Goal: Information Seeking & Learning: Learn about a topic

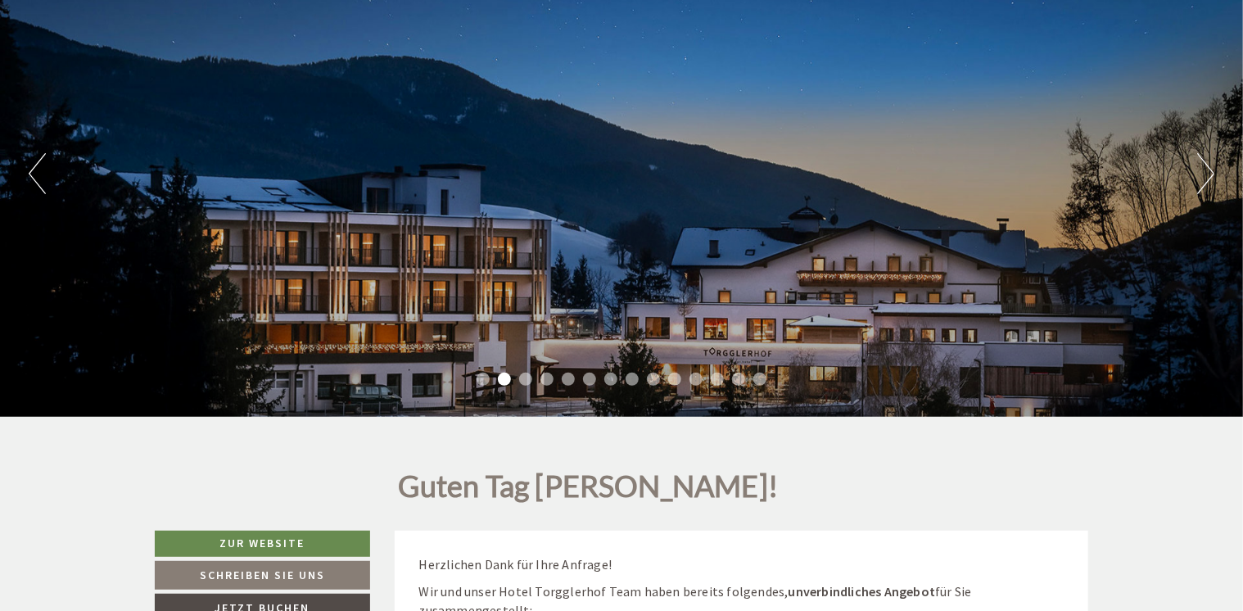
scroll to position [164, 0]
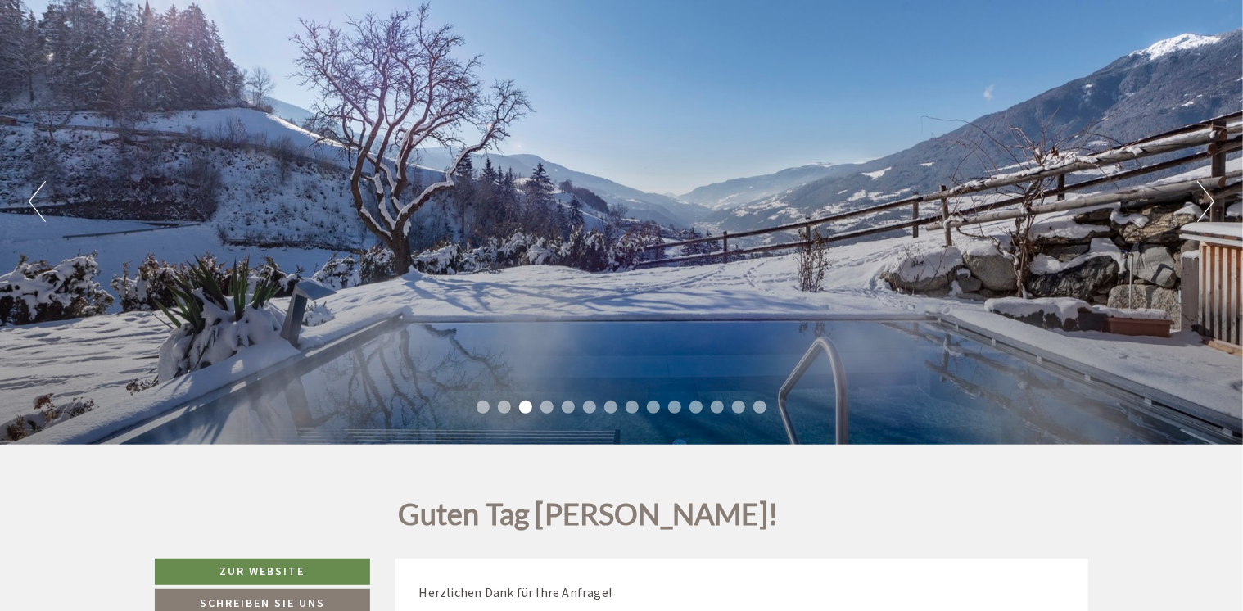
click at [1202, 209] on button "Next" at bounding box center [1206, 201] width 17 height 41
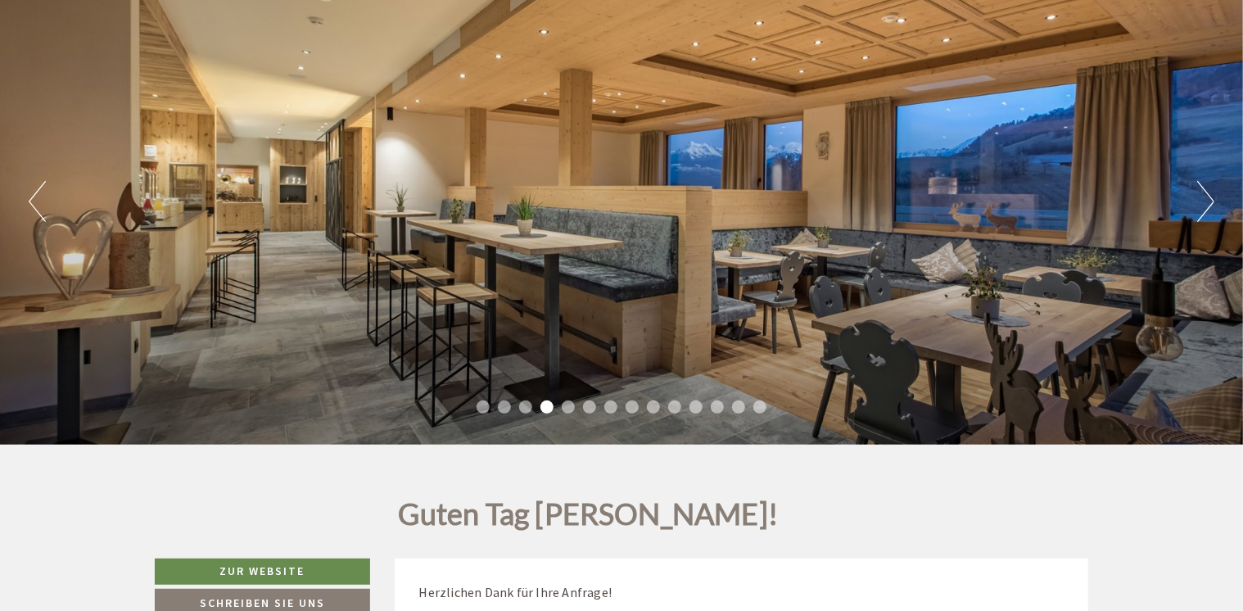
click at [1202, 209] on button "Next" at bounding box center [1206, 201] width 17 height 41
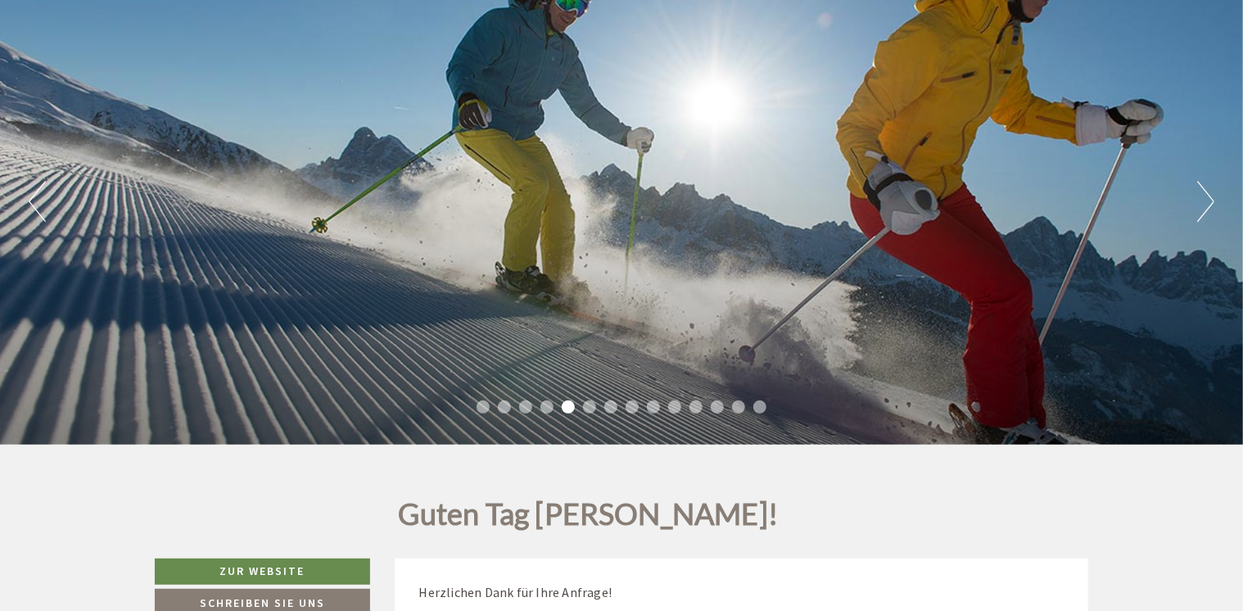
click at [1202, 209] on button "Next" at bounding box center [1206, 201] width 17 height 41
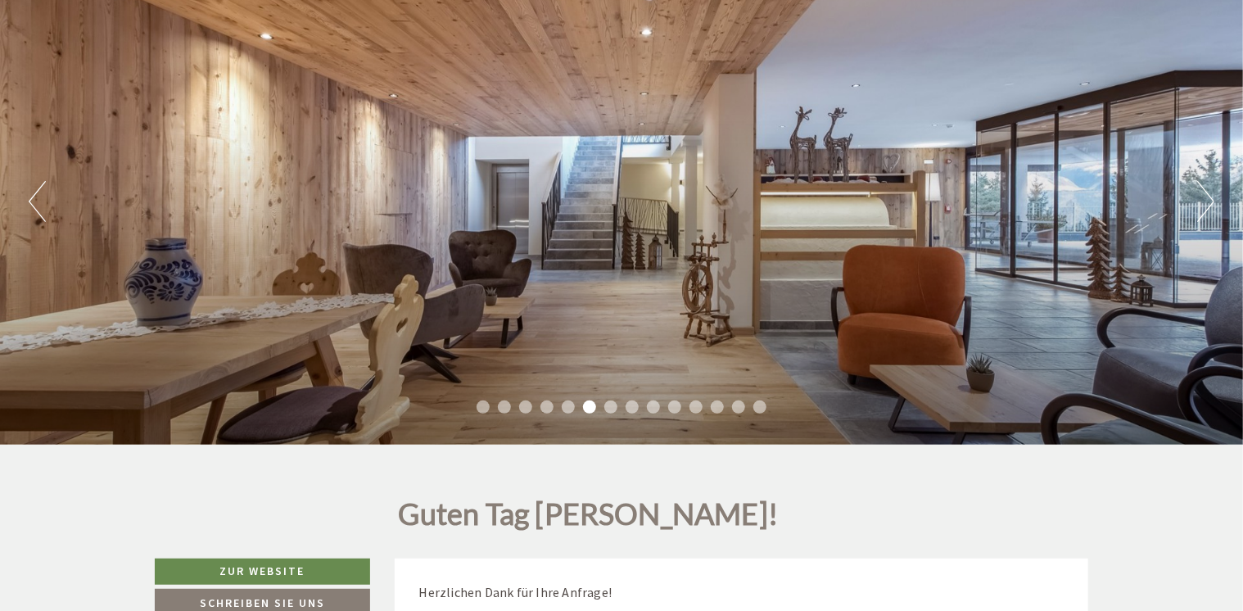
click at [1202, 208] on button "Next" at bounding box center [1206, 201] width 17 height 41
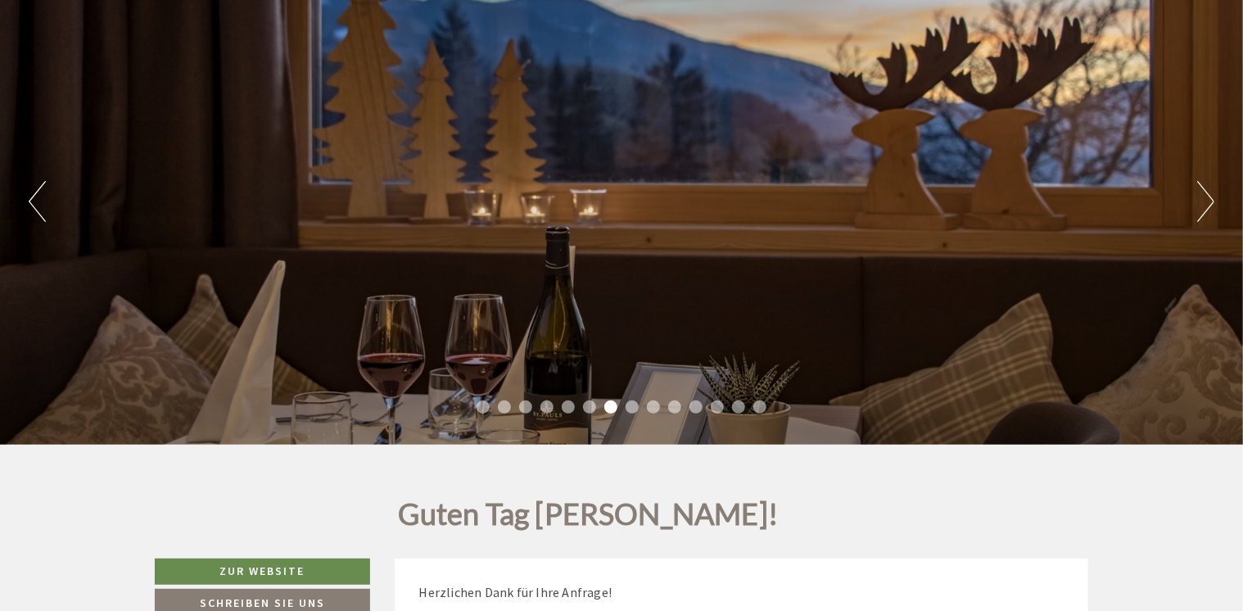
click at [1202, 208] on button "Next" at bounding box center [1206, 201] width 17 height 41
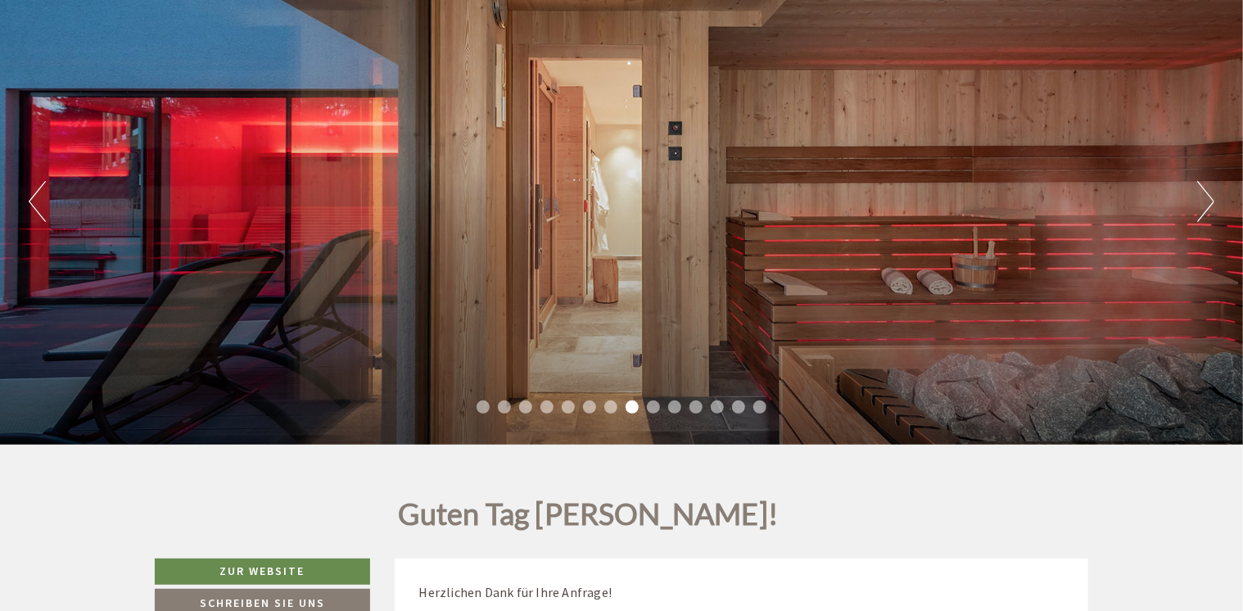
click at [1202, 208] on button "Next" at bounding box center [1206, 201] width 17 height 41
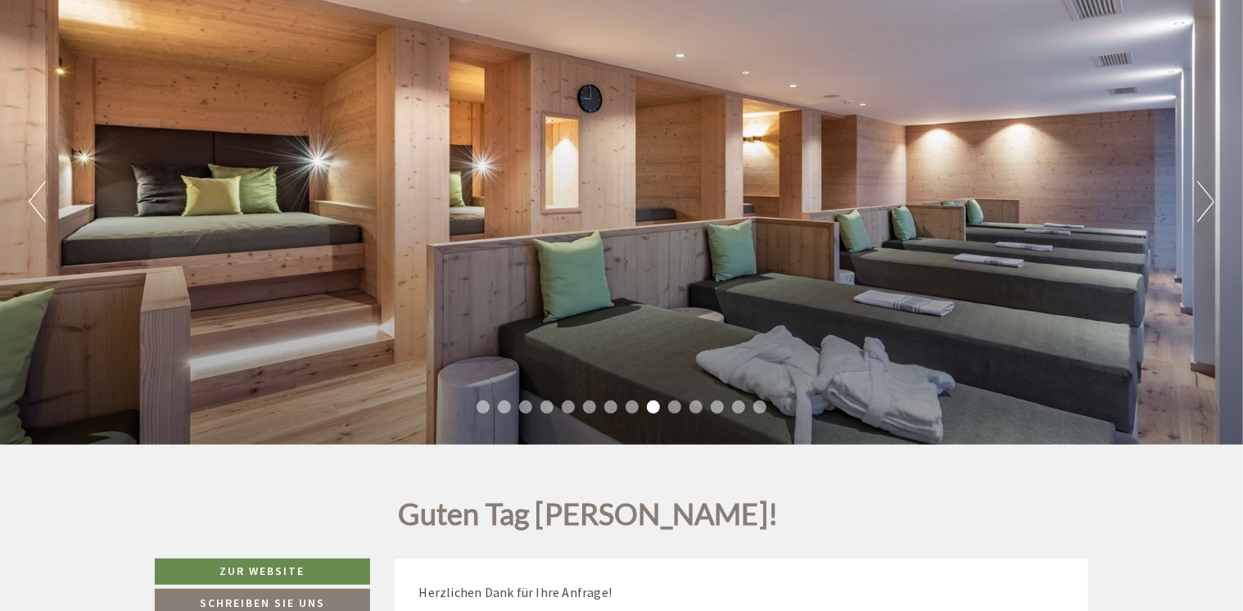
click at [1202, 208] on button "Next" at bounding box center [1206, 201] width 17 height 41
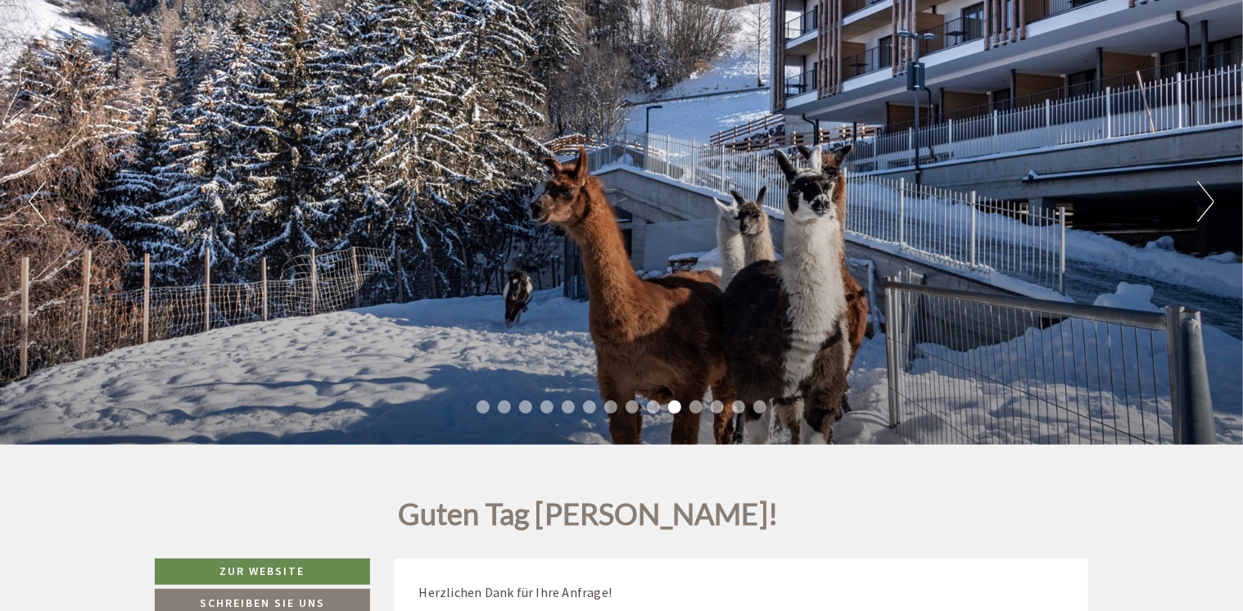
click at [1202, 208] on button "Next" at bounding box center [1206, 201] width 17 height 41
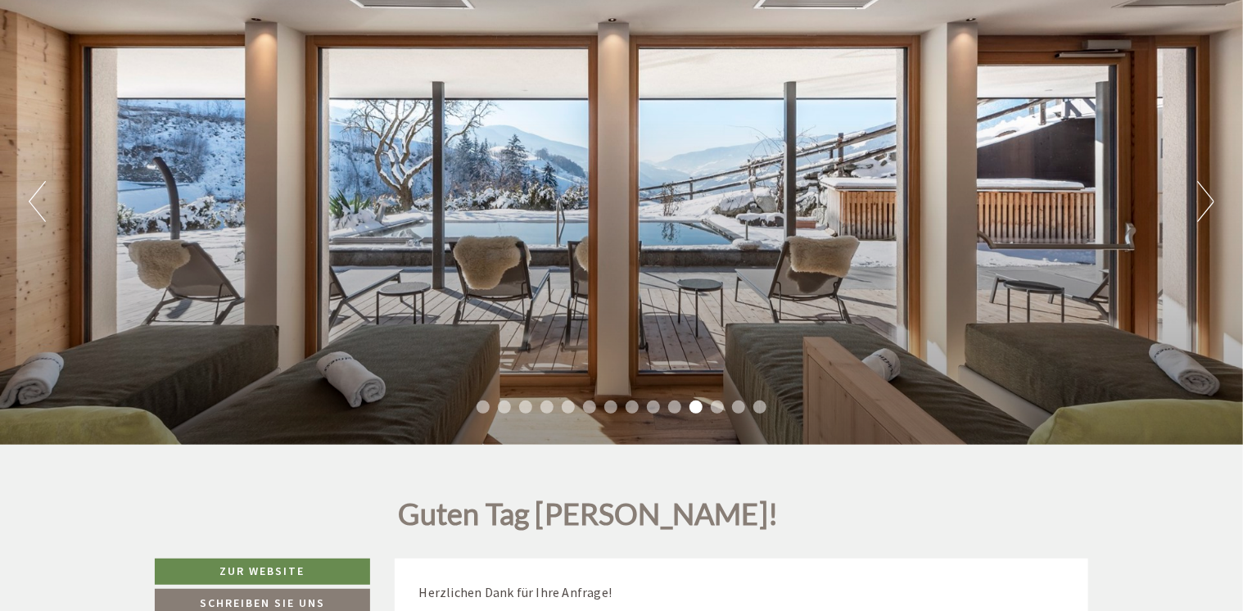
click at [1201, 208] on button "Next" at bounding box center [1206, 201] width 17 height 41
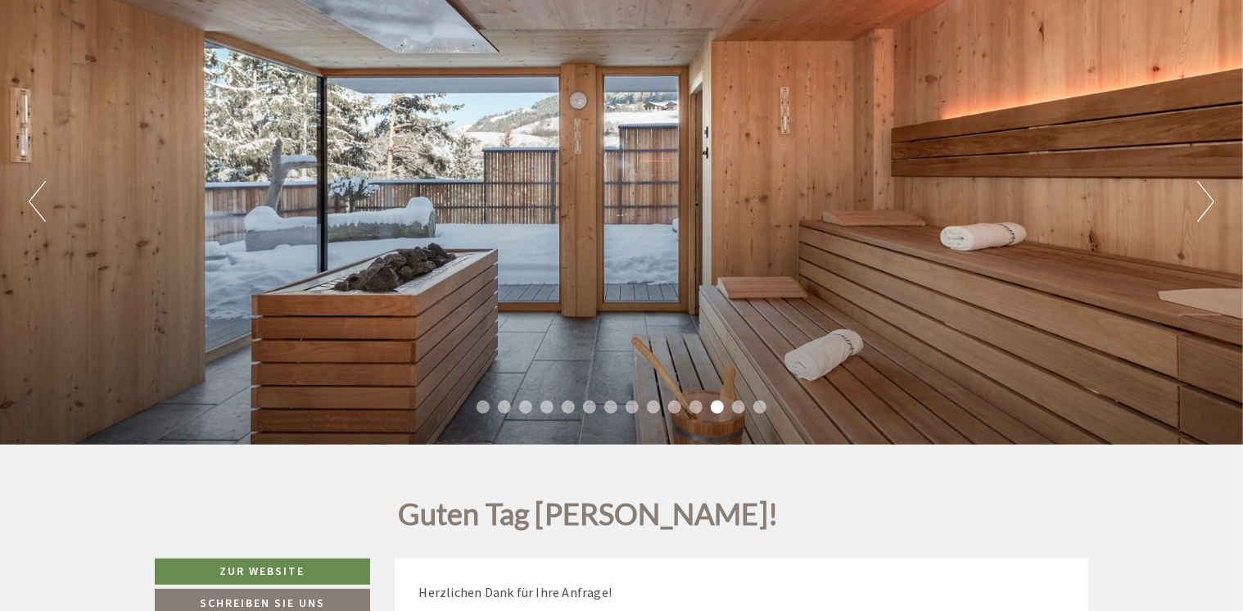
click at [1200, 208] on button "Next" at bounding box center [1206, 201] width 17 height 41
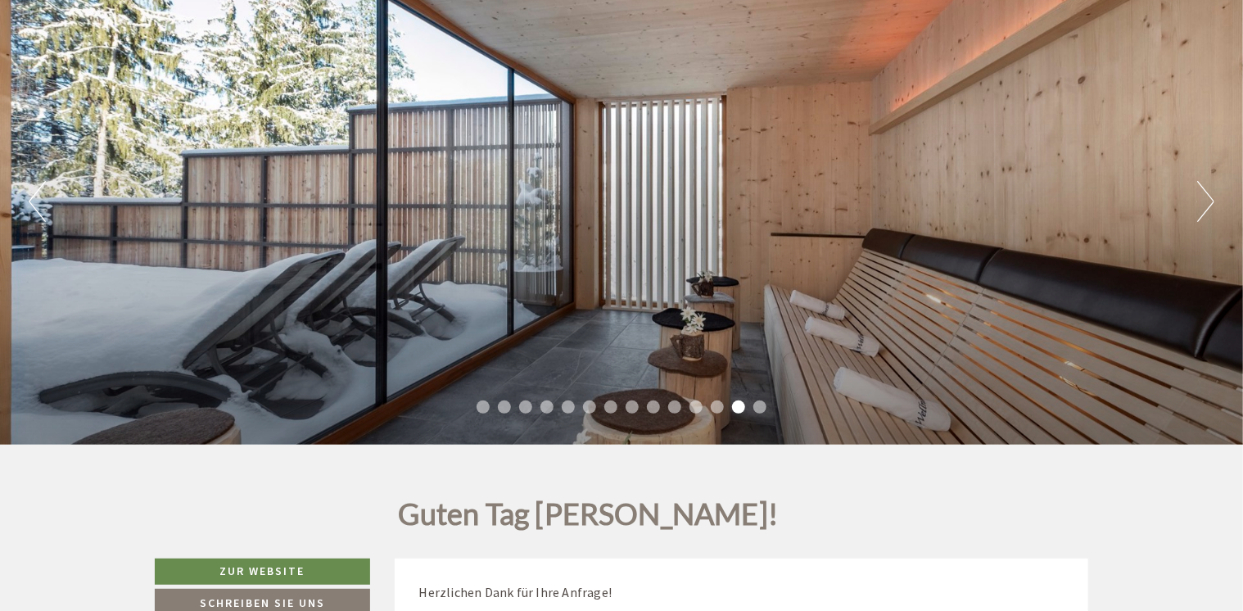
click at [1200, 208] on button "Next" at bounding box center [1206, 201] width 17 height 41
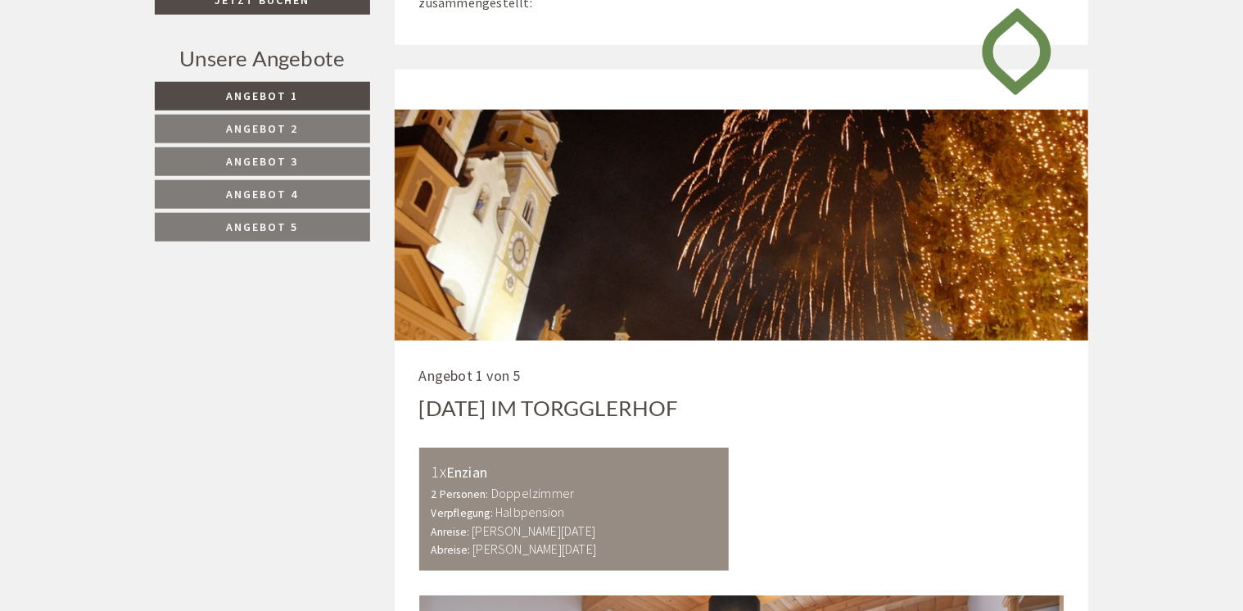
scroll to position [819, 0]
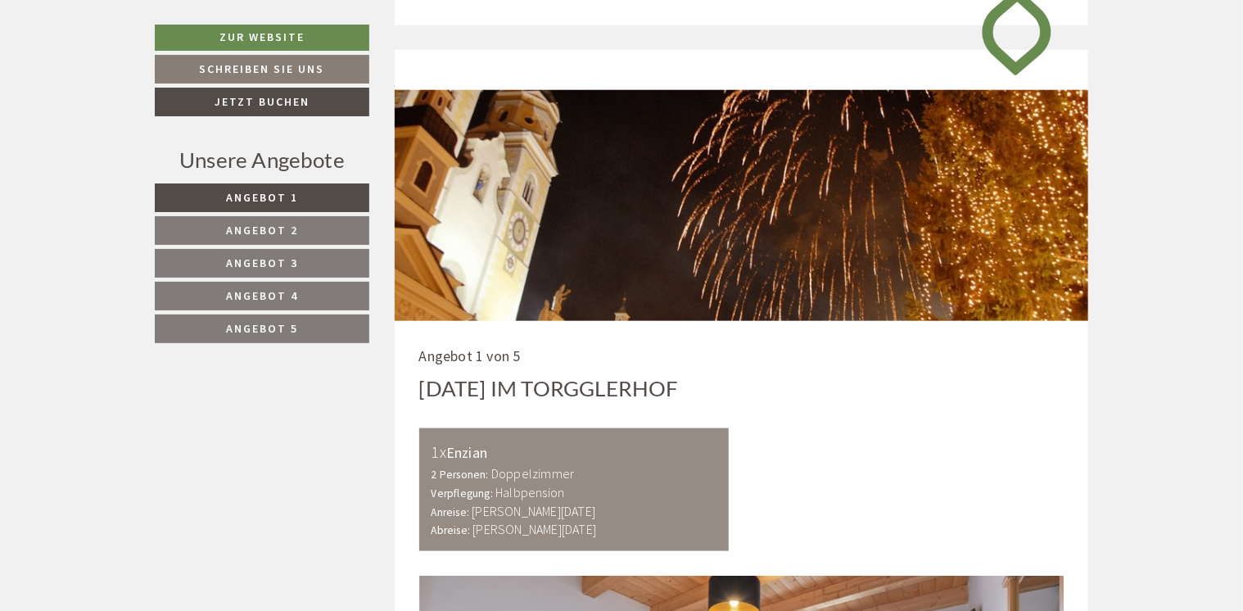
click at [278, 327] on span "Angebot 5" at bounding box center [262, 328] width 72 height 15
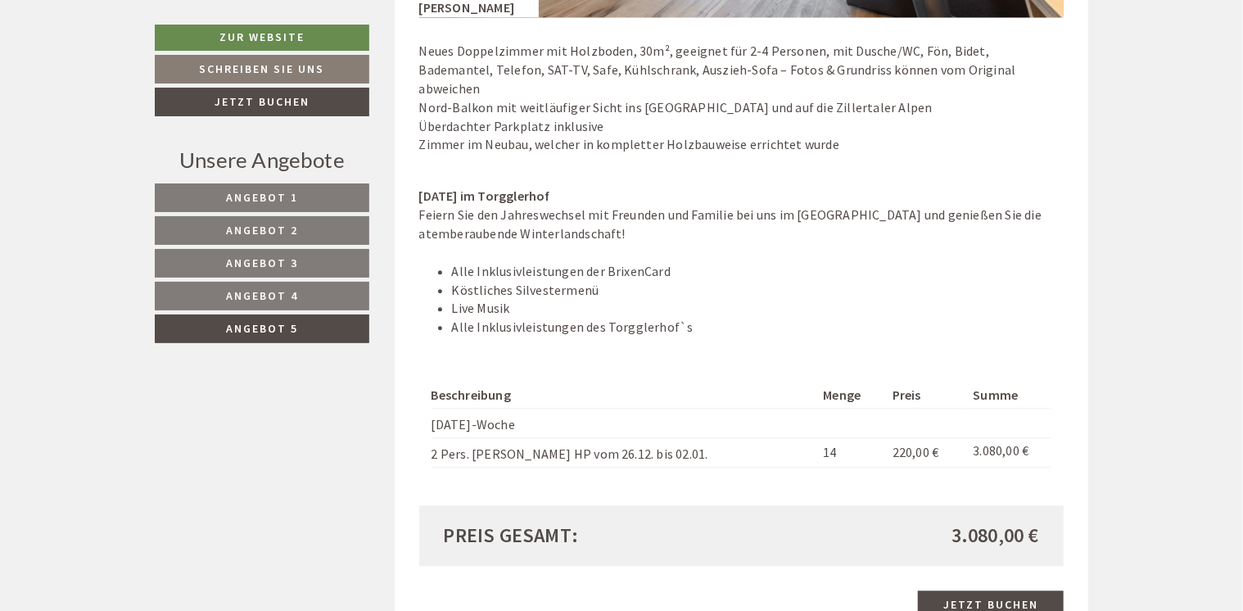
scroll to position [1769, 0]
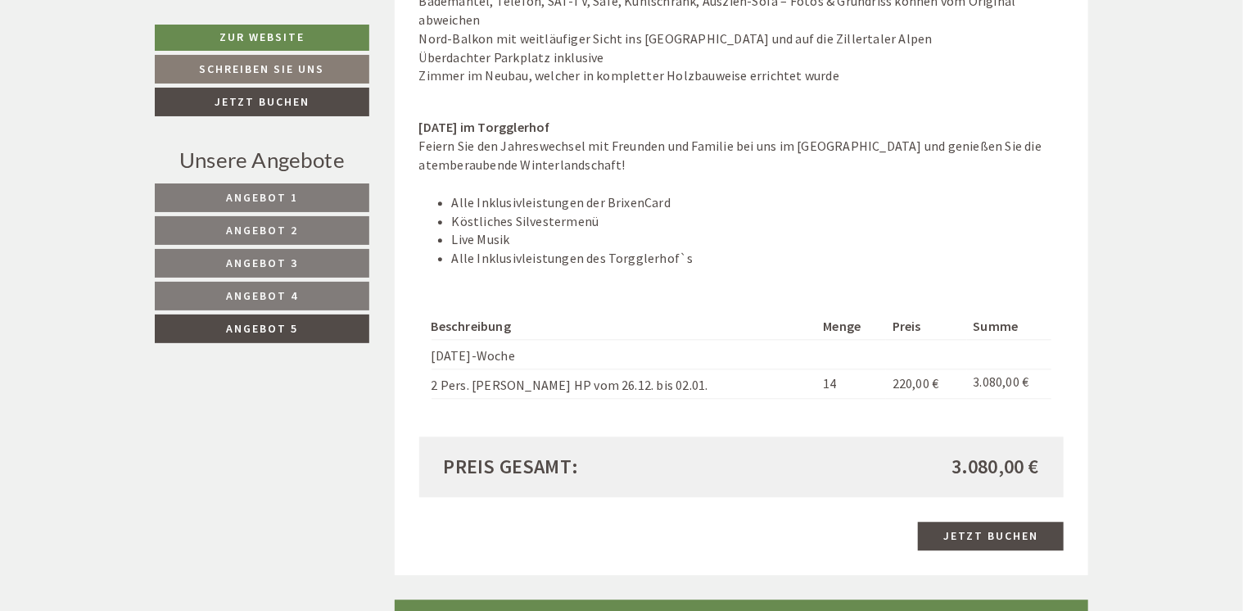
click at [269, 300] on span "Angebot 4" at bounding box center [262, 295] width 72 height 15
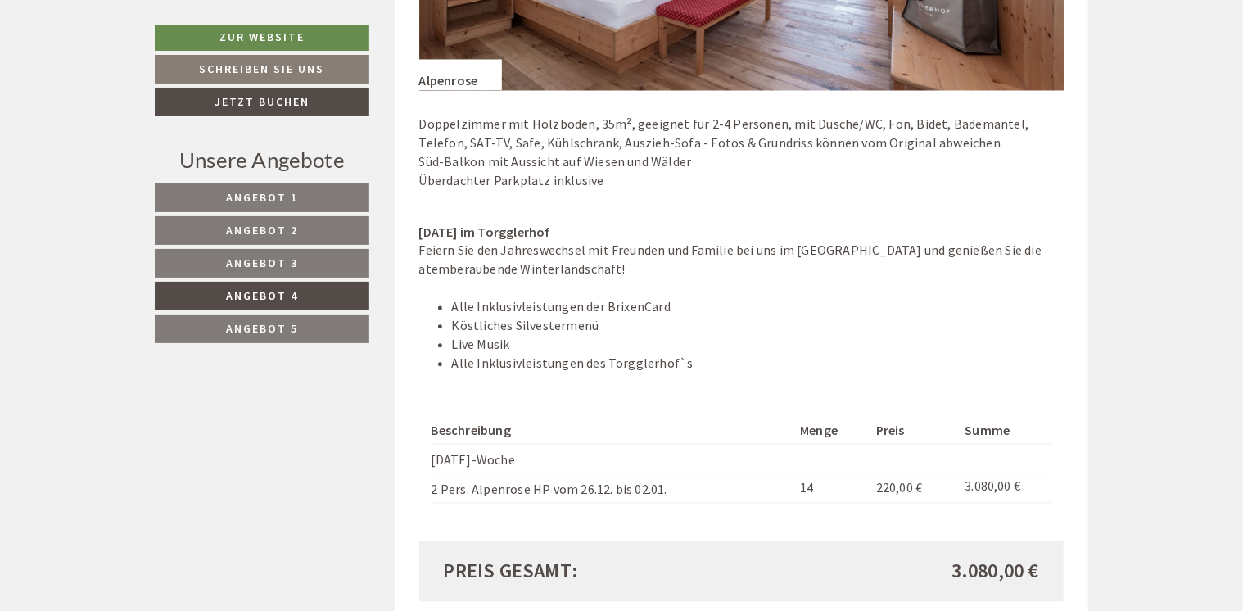
scroll to position [1687, 0]
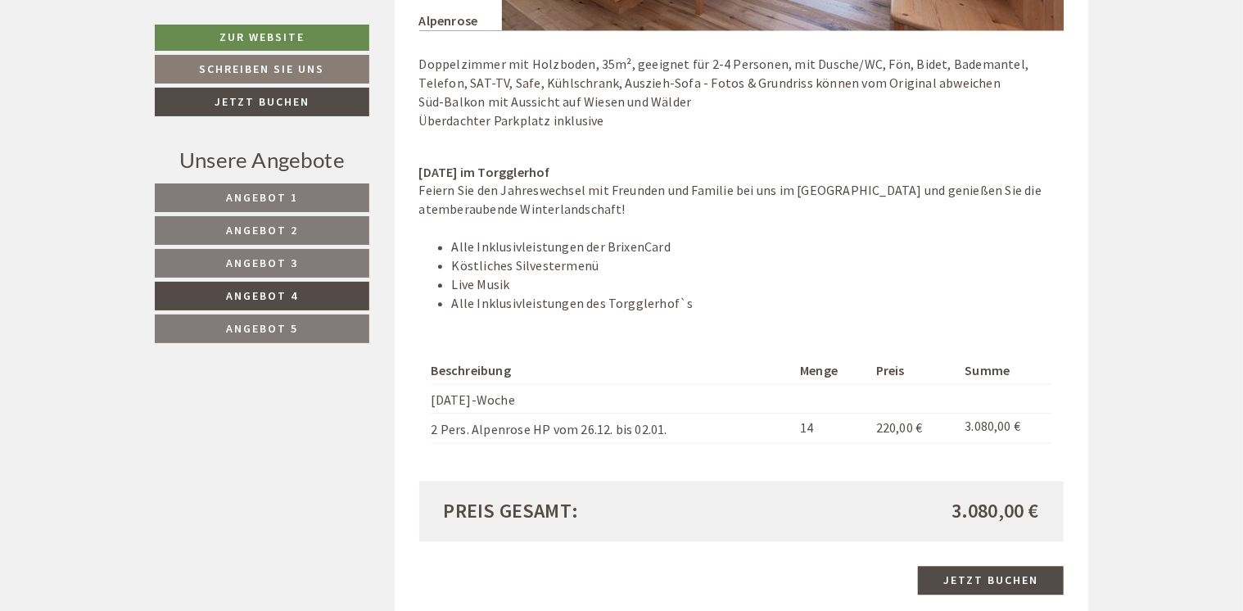
click at [245, 267] on span "Angebot 3" at bounding box center [262, 263] width 72 height 15
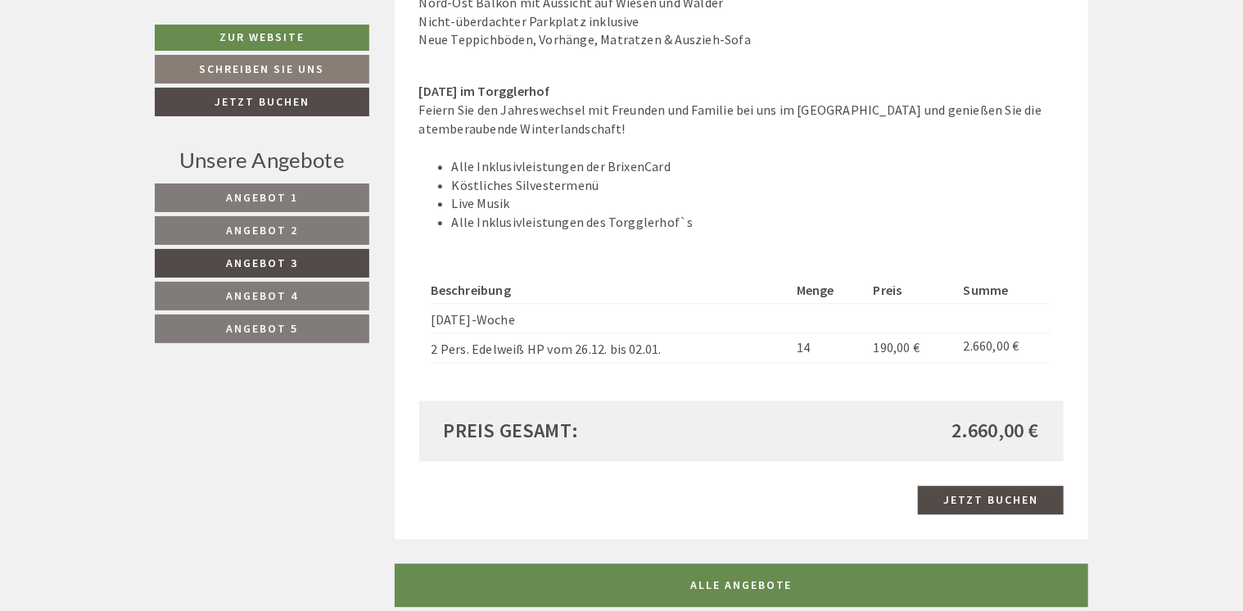
scroll to position [1851, 0]
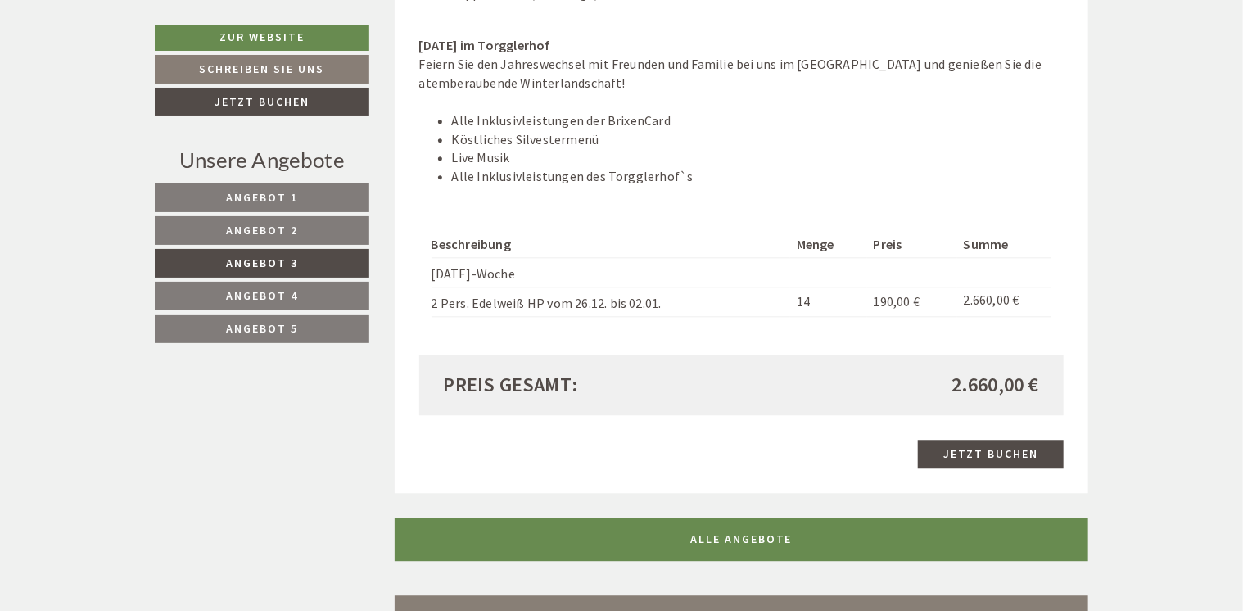
click at [260, 229] on span "Angebot 2" at bounding box center [262, 230] width 72 height 15
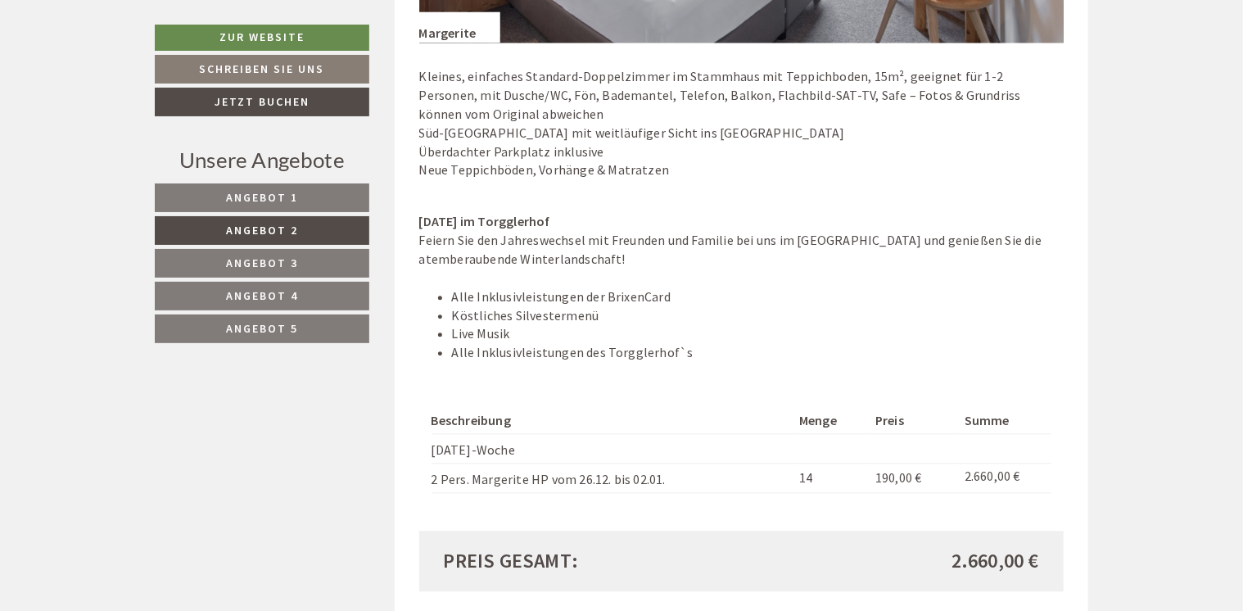
scroll to position [1687, 0]
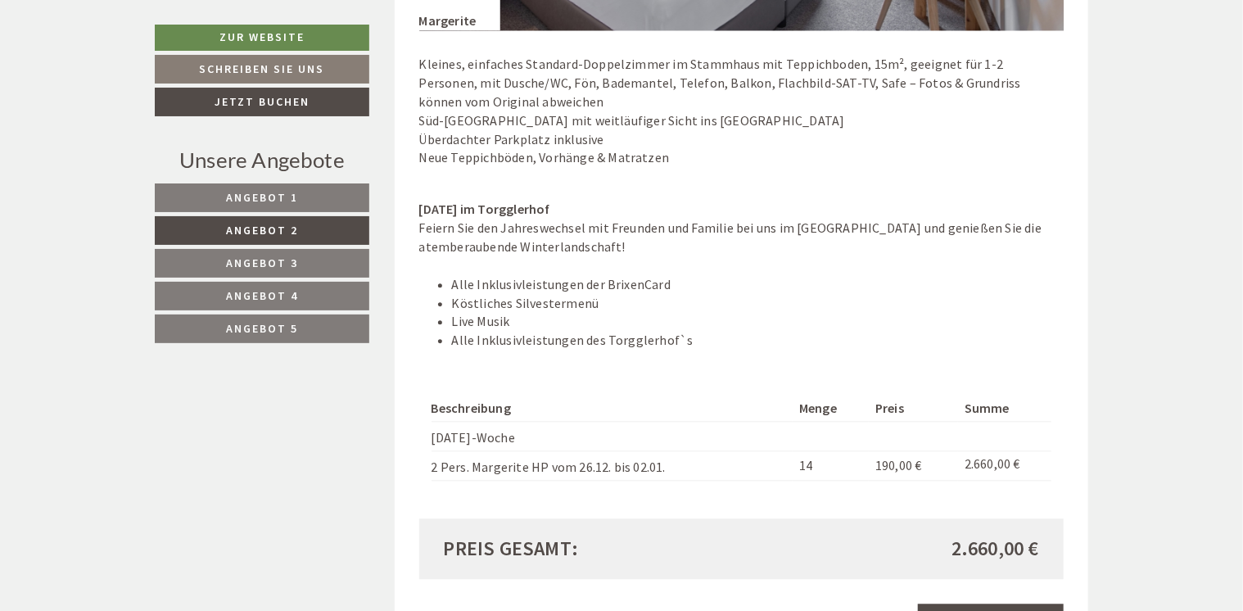
click at [246, 199] on span "Angebot 1" at bounding box center [262, 197] width 72 height 15
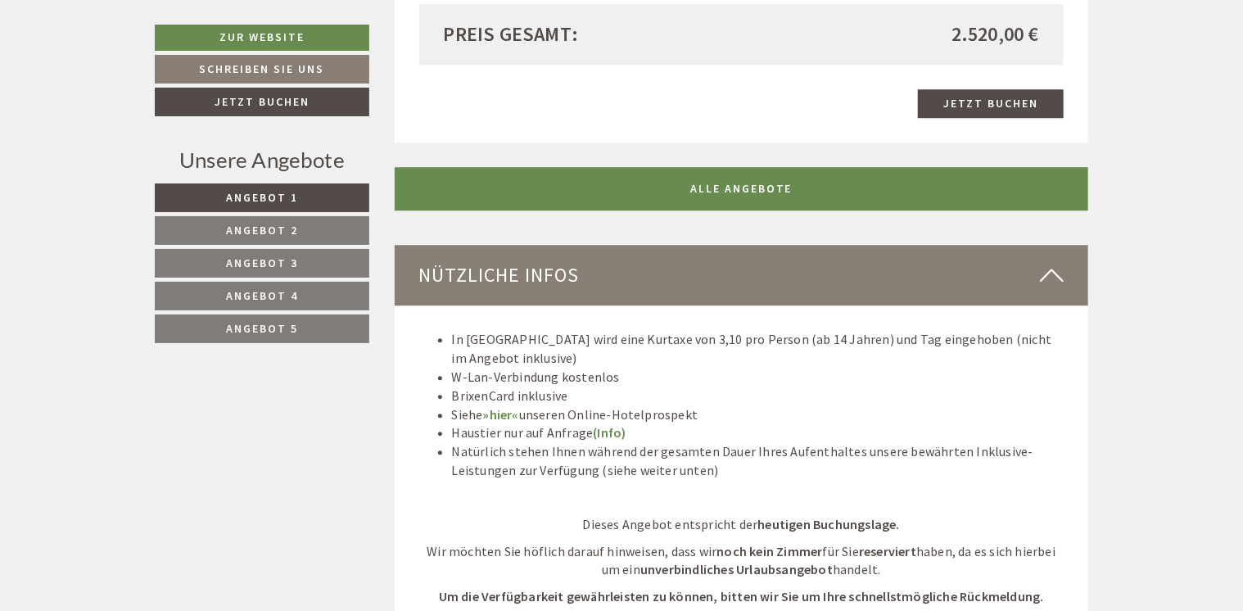
scroll to position [2261, 0]
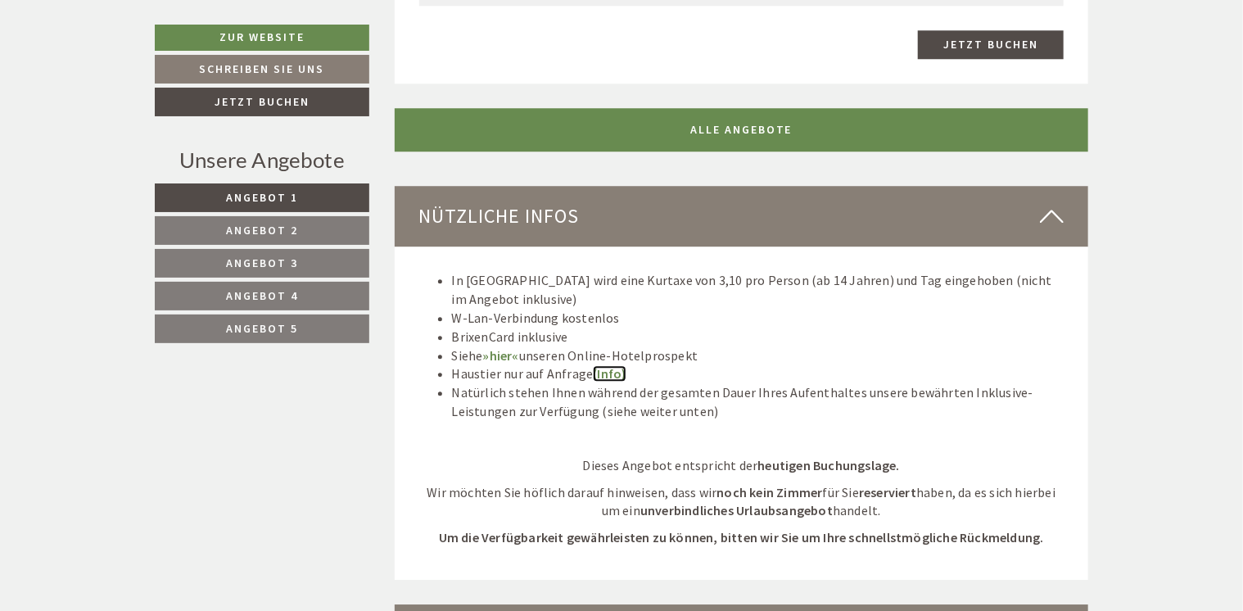
click at [610, 374] on link "(Info)" at bounding box center [609, 373] width 33 height 16
